Goal: Task Accomplishment & Management: Use online tool/utility

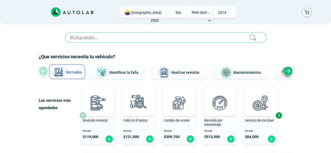
click at [120, 38] on input "text" at bounding box center [165, 37] width 201 height 10
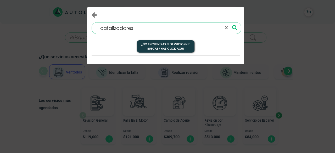
type input "catalizadores"
click at [234, 29] on icon at bounding box center [234, 27] width 5 height 5
click at [92, 13] on icon "Close" at bounding box center [93, 15] width 5 height 6
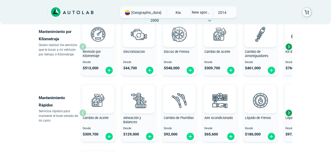
scroll to position [288, 0]
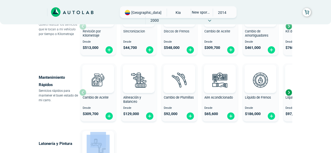
drag, startPoint x: 177, startPoint y: 135, endPoint x: 179, endPoint y: 119, distance: 16.3
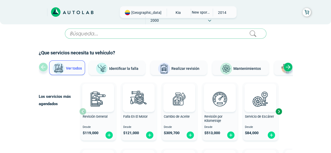
scroll to position [0, 0]
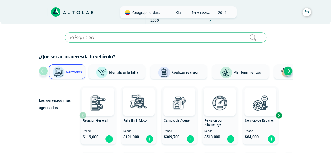
click at [290, 72] on div "Next slide" at bounding box center [287, 70] width 9 height 9
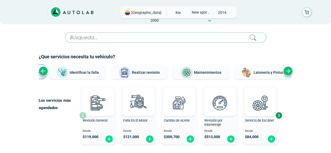
click at [290, 72] on div "Next slide" at bounding box center [287, 70] width 9 height 9
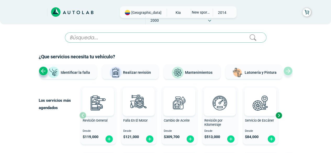
click at [278, 115] on div "Next slide" at bounding box center [279, 115] width 8 height 8
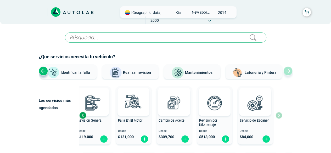
click at [278, 115] on div "Revisión General Desde $ 119,000 Falla En El Motor Desde $ 121,000 Cambio de Ac…" at bounding box center [180, 115] width 203 height 62
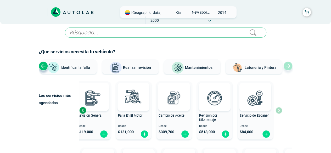
scroll to position [78, 0]
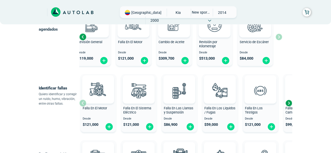
click at [277, 35] on div "Revisión General Desde $ 119,000 Falla En El Motor Desde $ 121,000 Cambio de Ac…" at bounding box center [180, 37] width 203 height 62
click at [289, 101] on div "Next slide" at bounding box center [289, 103] width 8 height 8
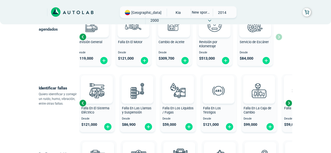
click at [289, 101] on div "Next slide" at bounding box center [289, 103] width 8 height 8
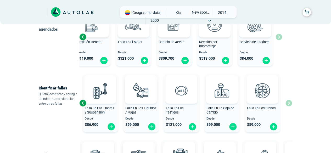
click at [289, 101] on div "Falla En El Motor Desde $ 121,000 Falla En El Sistema Eléctrico Desde $ 121,000…" at bounding box center [185, 103] width 213 height 62
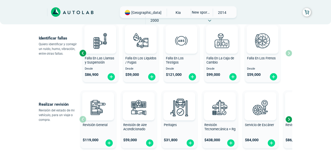
scroll to position [131, 0]
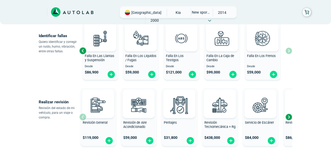
click at [287, 115] on div "Next slide" at bounding box center [289, 117] width 8 height 8
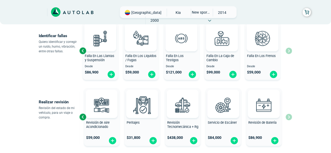
click at [287, 115] on div "Revisión General $ 119,000 Revisión de Aire Acondicionado $ 59,000 Peritajes $ …" at bounding box center [185, 117] width 213 height 62
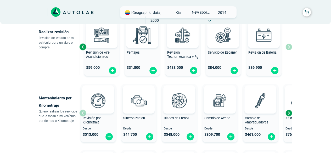
scroll to position [209, 0]
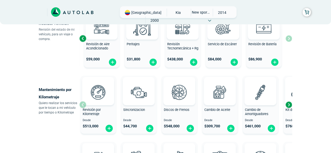
click at [289, 104] on div "Next slide" at bounding box center [289, 105] width 8 height 8
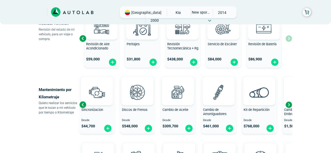
click at [289, 103] on div "Next slide" at bounding box center [289, 105] width 8 height 8
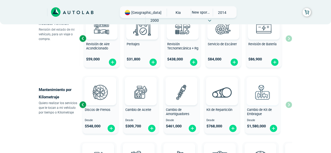
click at [289, 103] on div "Revisión por Kilometraje Desde $ 513,000 Sincronizacion Desde $ 44,700 Discos d…" at bounding box center [185, 105] width 213 height 62
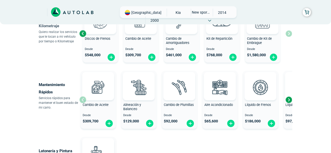
scroll to position [288, 0]
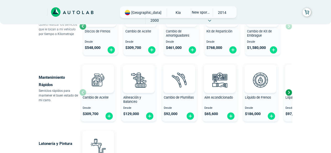
click at [290, 92] on div "Next slide" at bounding box center [289, 92] width 8 height 8
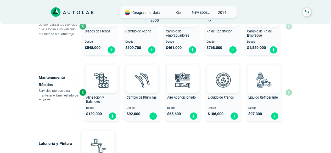
click at [290, 92] on div "Cambio de Aceite Desde $ 309,700 Alineación y Balanceo Desde $ 129,000 Cambio d…" at bounding box center [185, 92] width 213 height 62
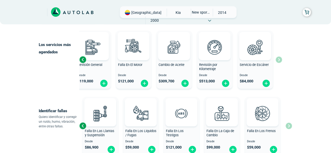
scroll to position [0, 0]
